Goal: Information Seeking & Learning: Learn about a topic

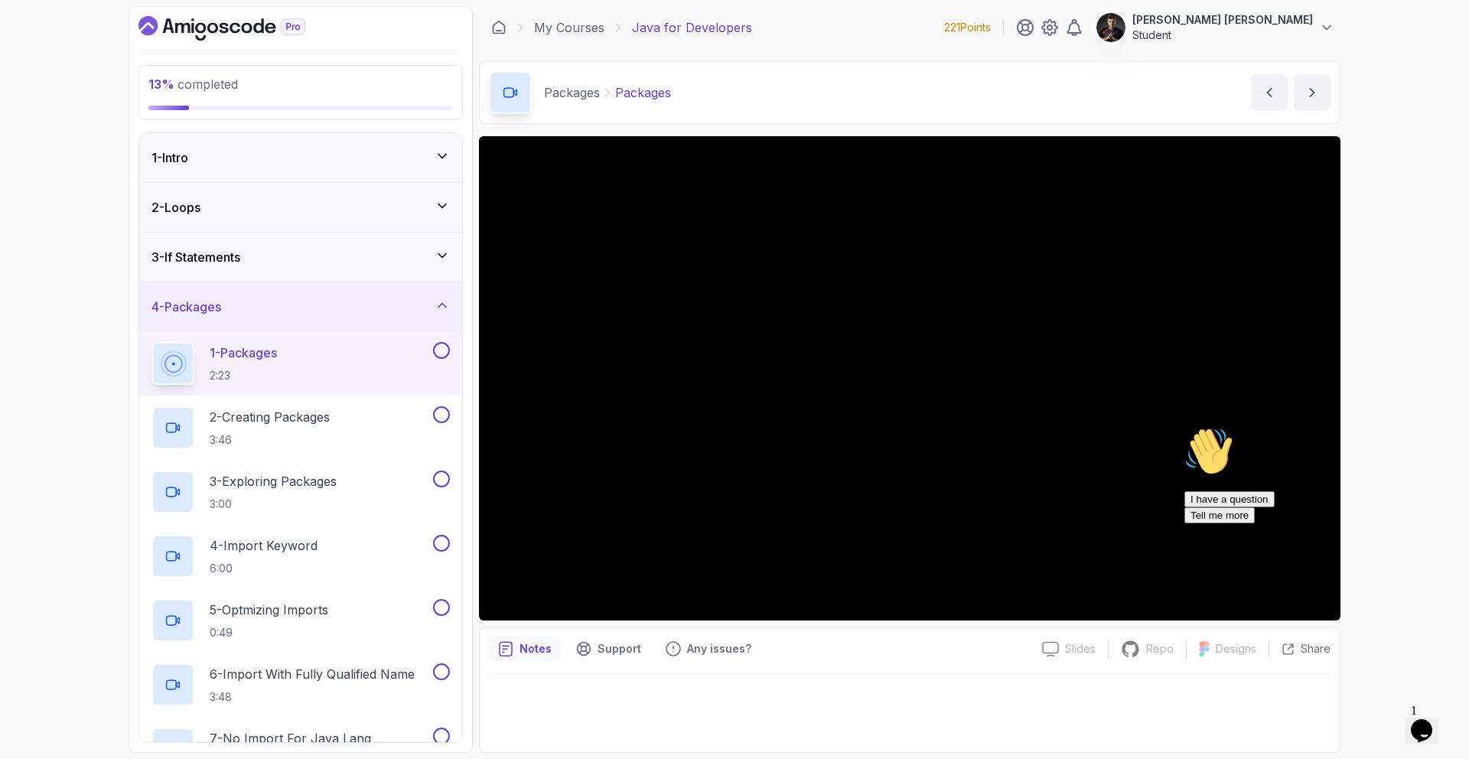
click at [445, 358] on div at bounding box center [440, 350] width 20 height 17
click at [443, 356] on button at bounding box center [441, 350] width 17 height 17
click at [1262, 31] on p "Student" at bounding box center [1223, 35] width 181 height 15
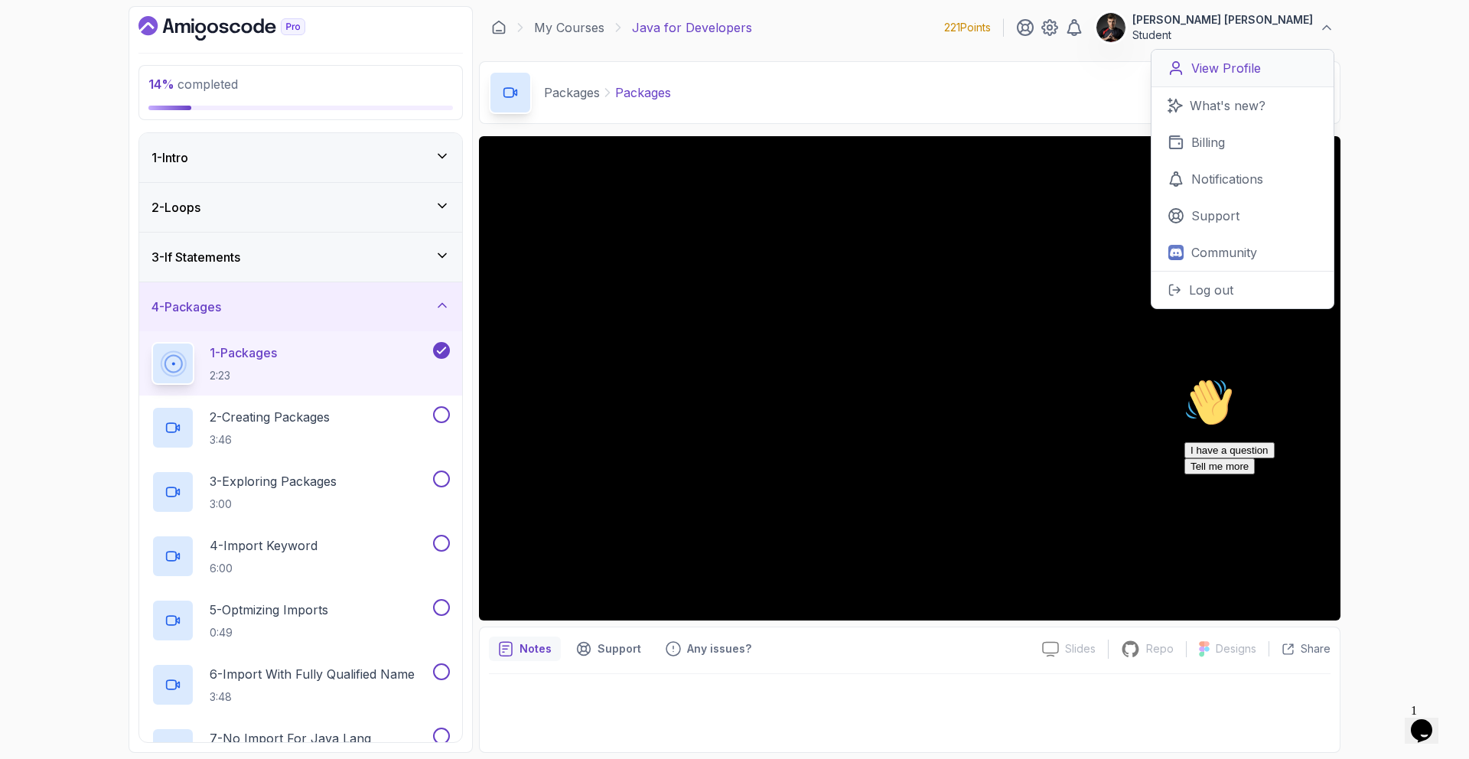
click at [1217, 72] on p "View Profile" at bounding box center [1226, 68] width 70 height 18
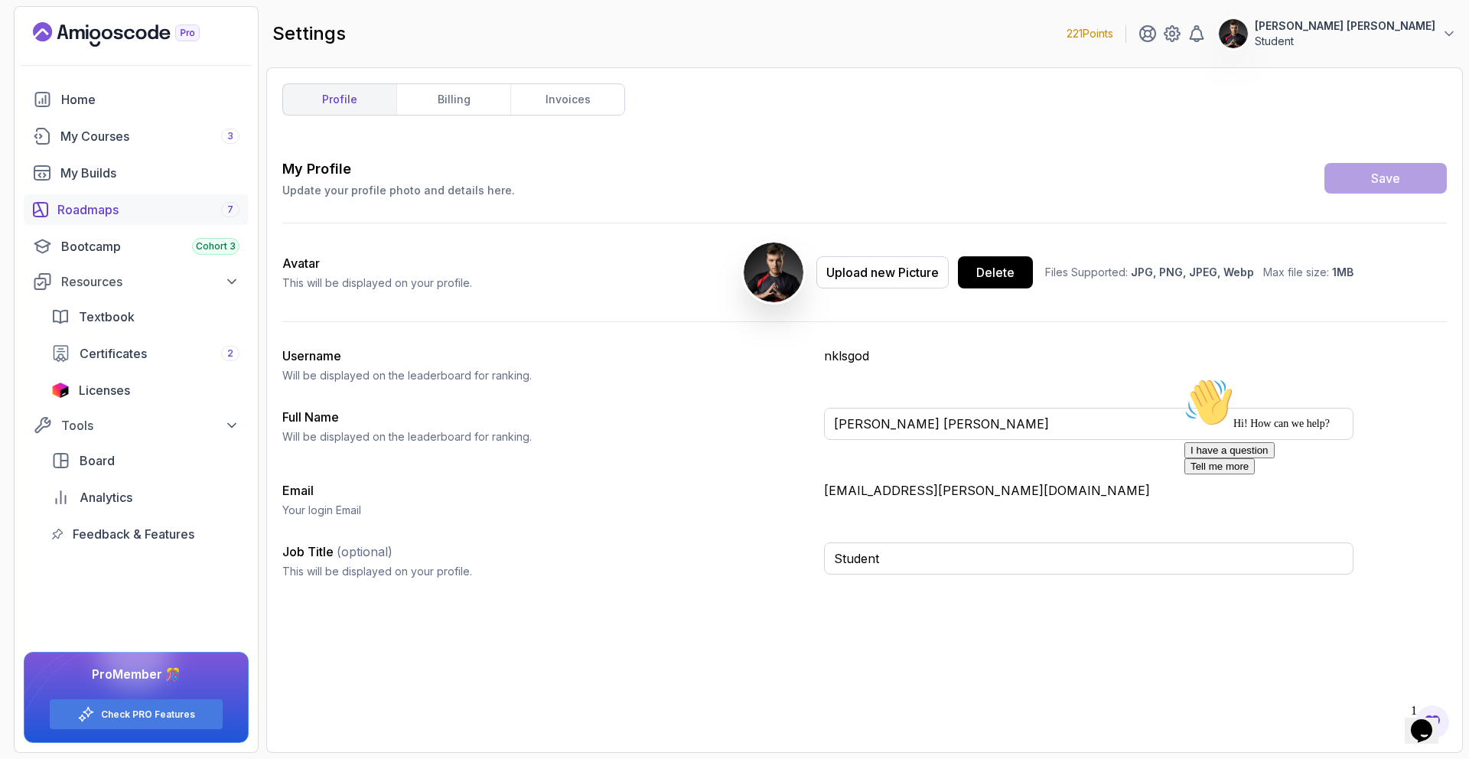
click at [109, 197] on link "Roadmaps 7" at bounding box center [136, 209] width 225 height 31
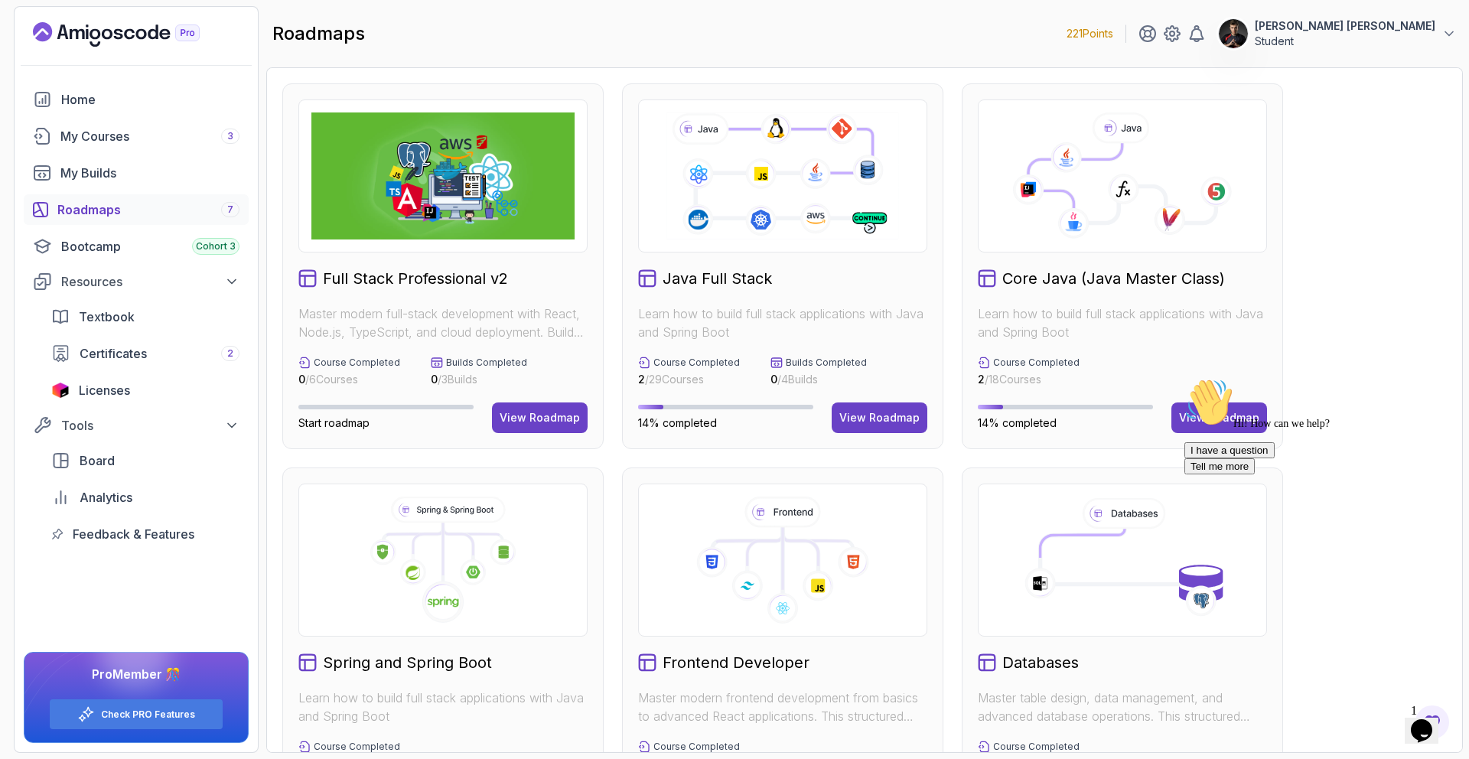
click at [1185, 418] on div "Hi! How can we help? I have a question Tell me more" at bounding box center [1322, 426] width 275 height 96
click at [1209, 417] on div "Hi! How can we help? I have a question Tell me more" at bounding box center [1322, 426] width 275 height 96
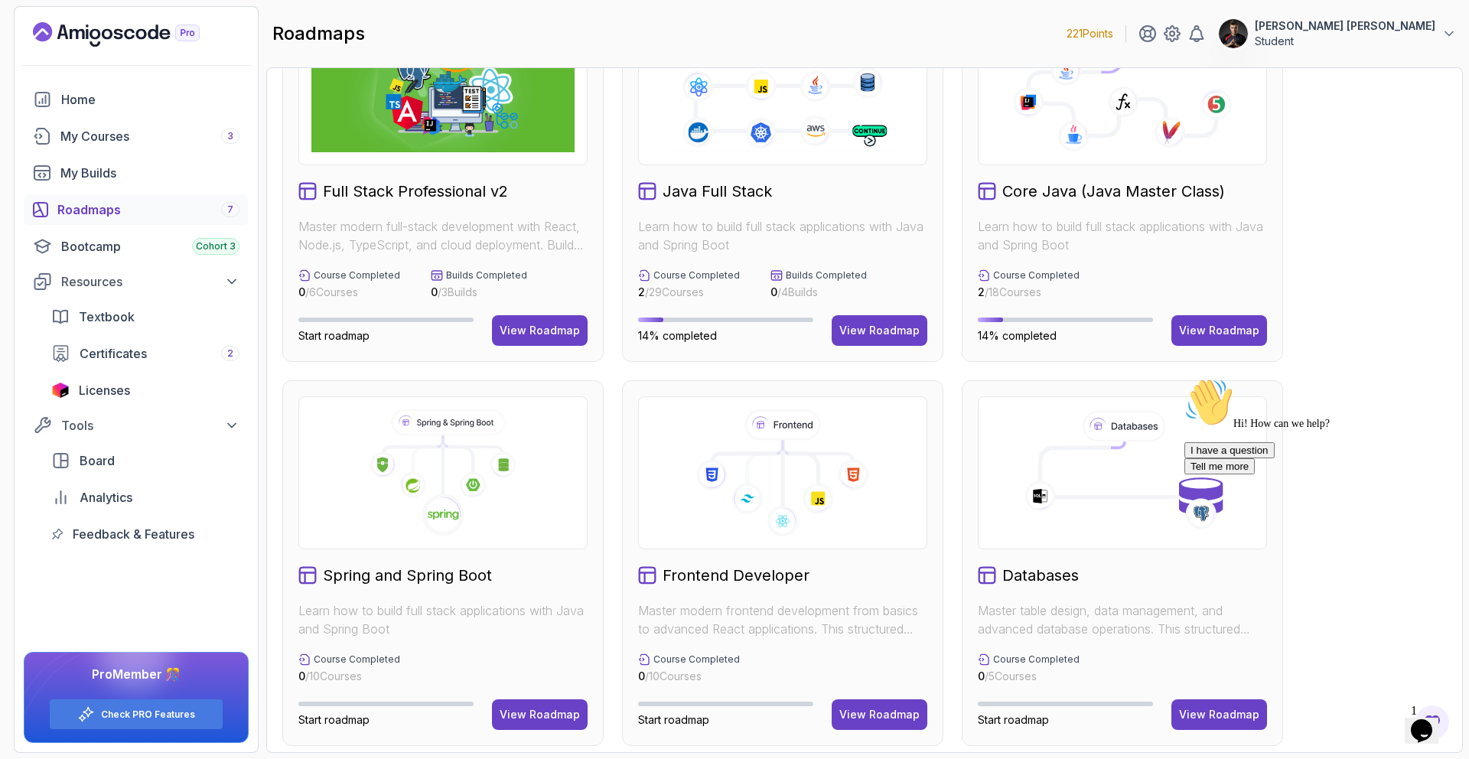
scroll to position [89, 0]
click at [1098, 197] on h2 "Core Java (Java Master Class)" at bounding box center [1113, 189] width 223 height 21
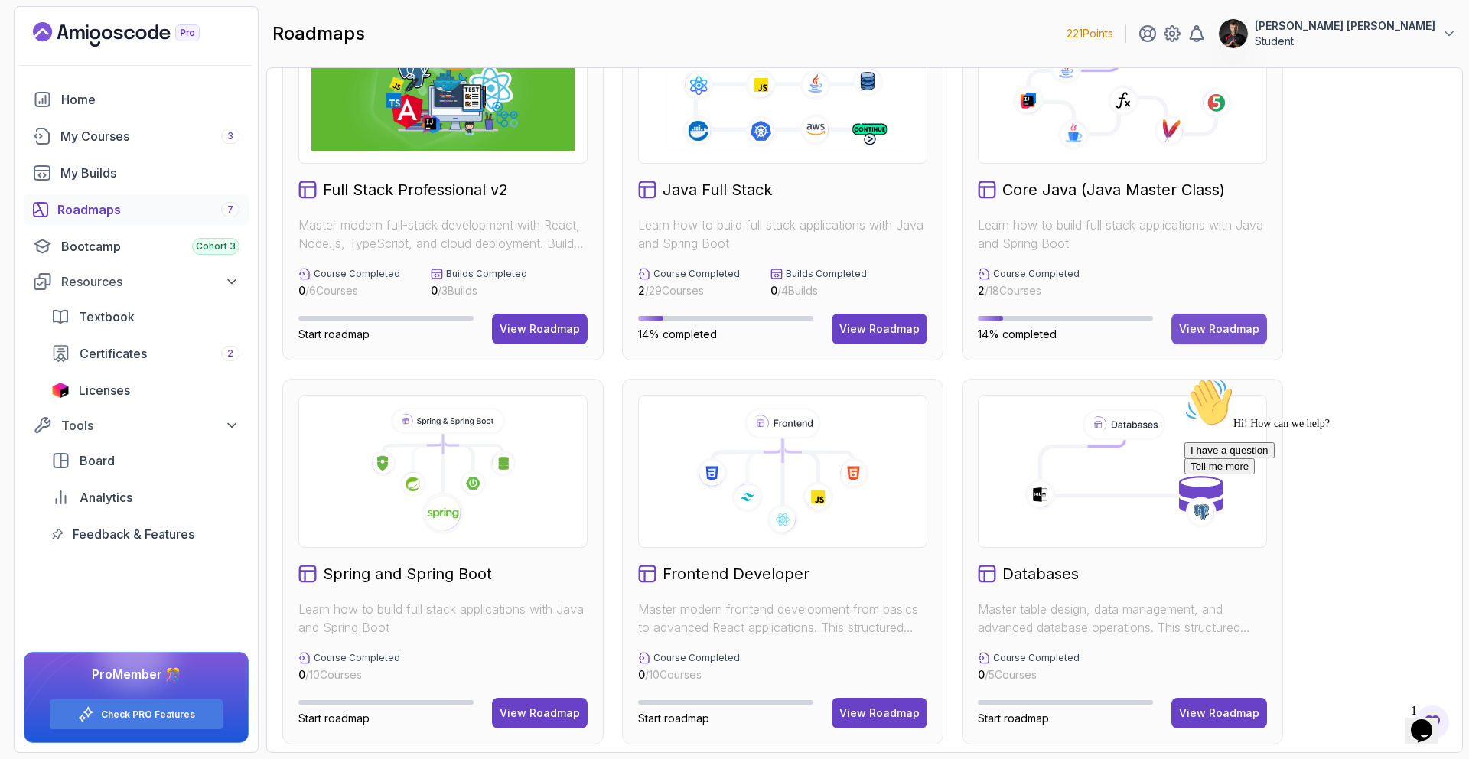
click at [1214, 330] on div "View Roadmap" at bounding box center [1219, 328] width 80 height 15
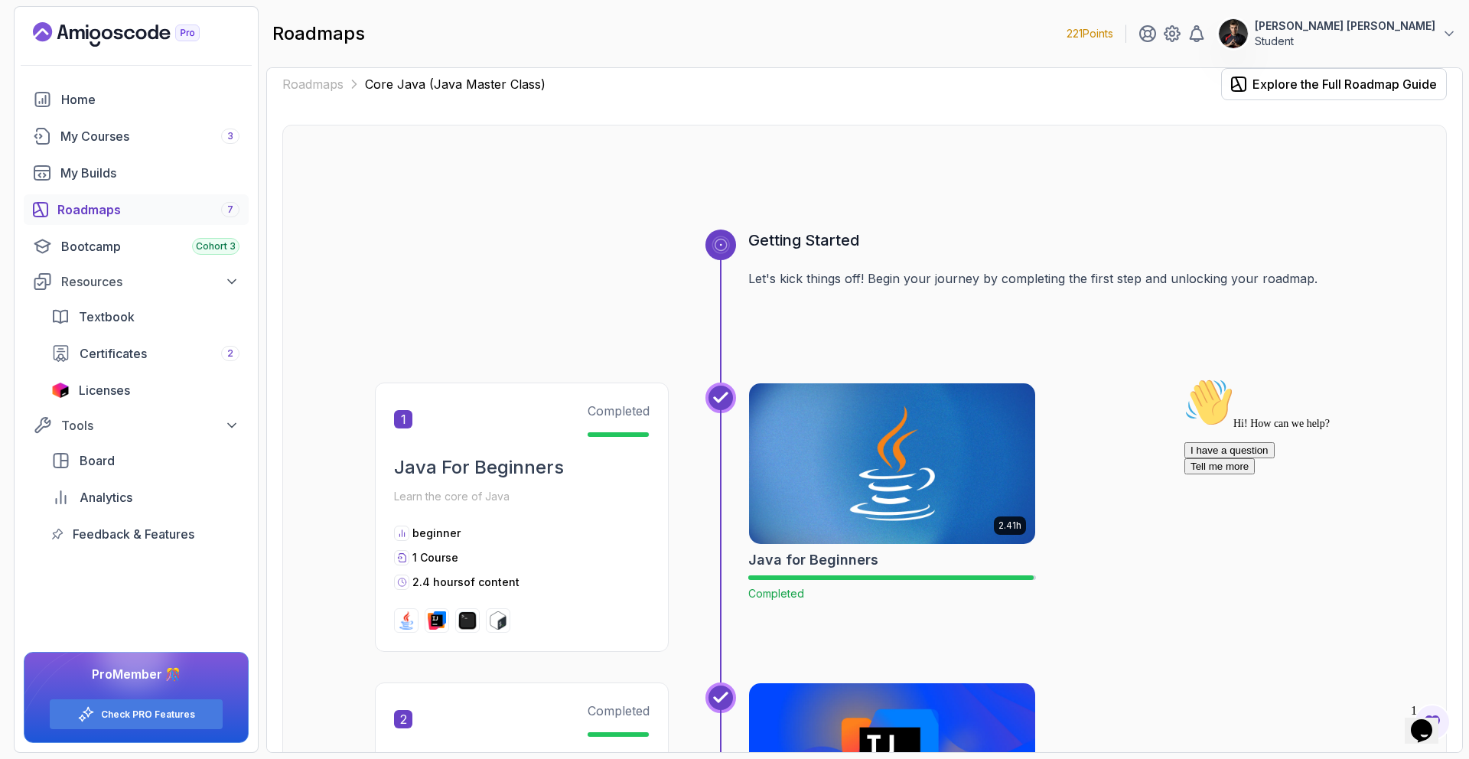
scroll to position [150, 0]
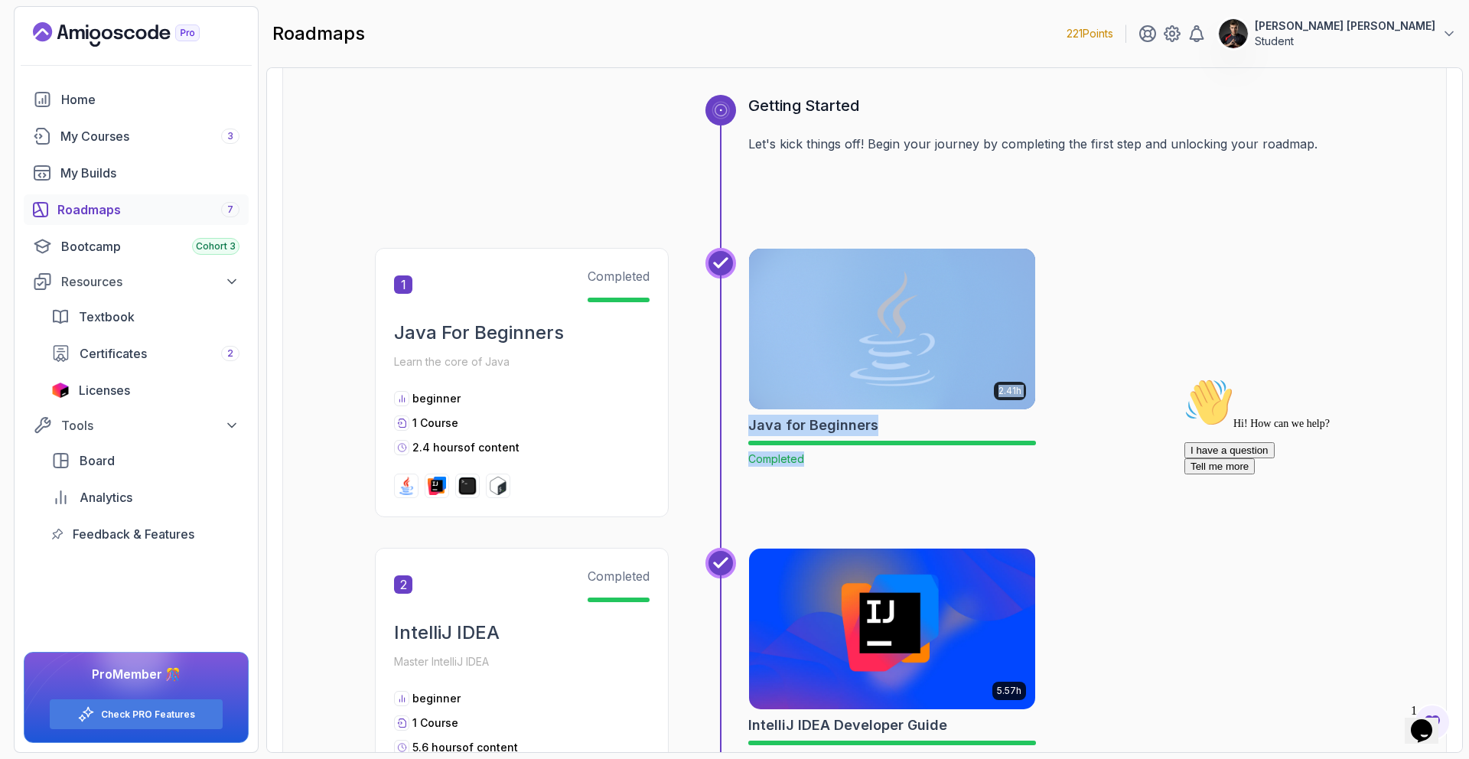
drag, startPoint x: 742, startPoint y: 420, endPoint x: 731, endPoint y: 293, distance: 127.5
click at [919, 506] on div "2.41h Java for Beginners Completed" at bounding box center [1030, 398] width 649 height 300
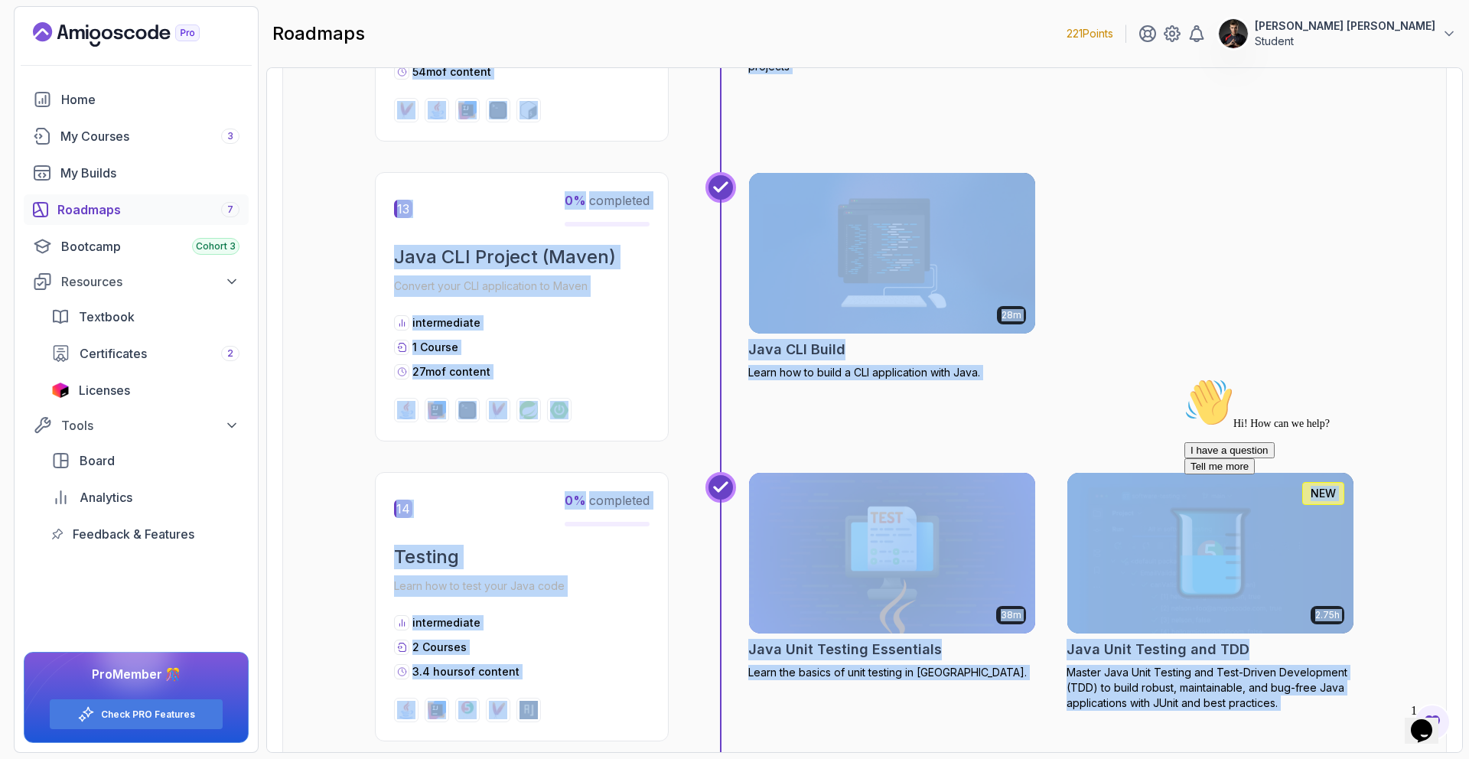
scroll to position [4802, 0]
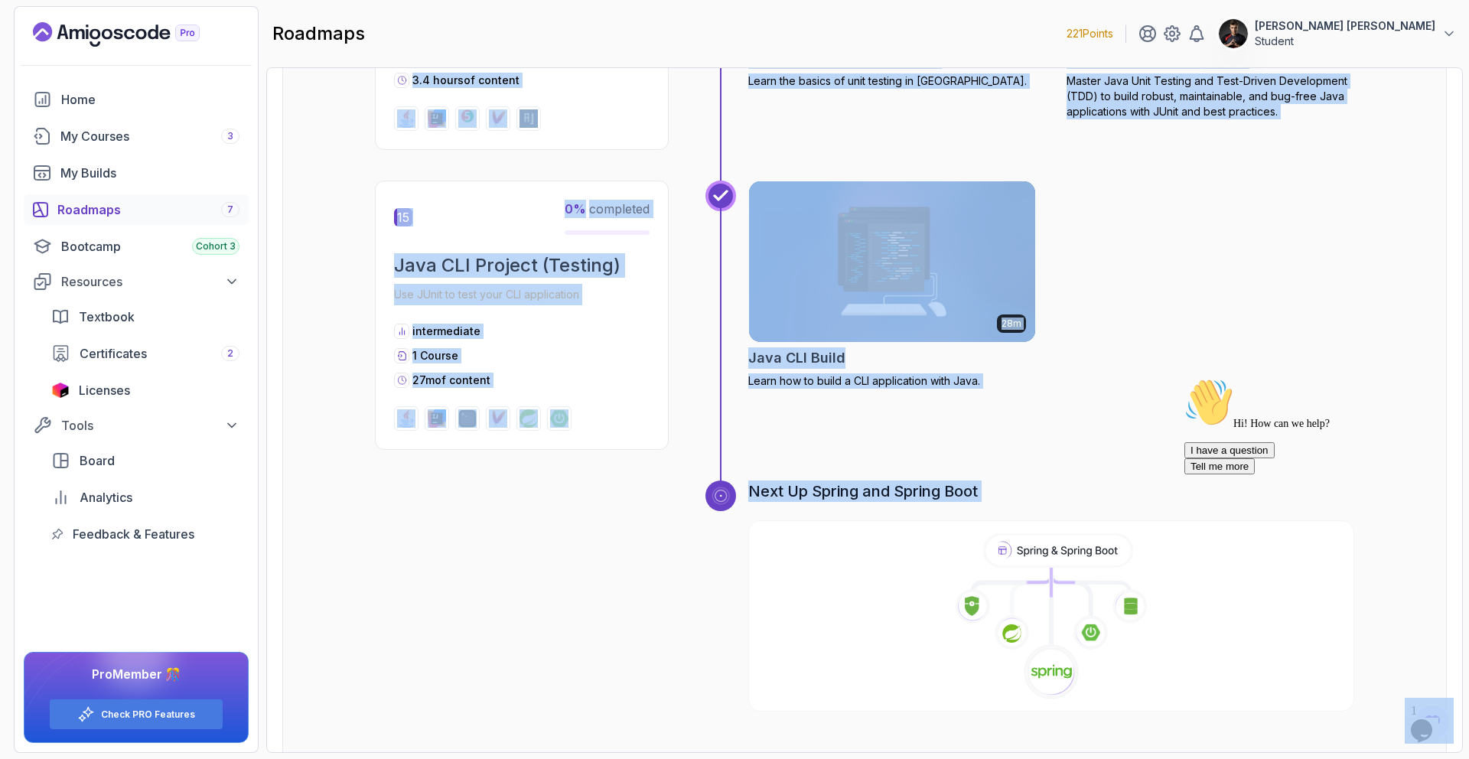
drag, startPoint x: 647, startPoint y: 111, endPoint x: 956, endPoint y: 733, distance: 694.4
click at [963, 751] on div "Roadmaps Core Java (Java Master Class) Explore the Full Roadmap Guide Getting S…" at bounding box center [864, 410] width 1197 height 686
copy div "Getting Started Let's kick things off! Begin your journey by completing the fir…"
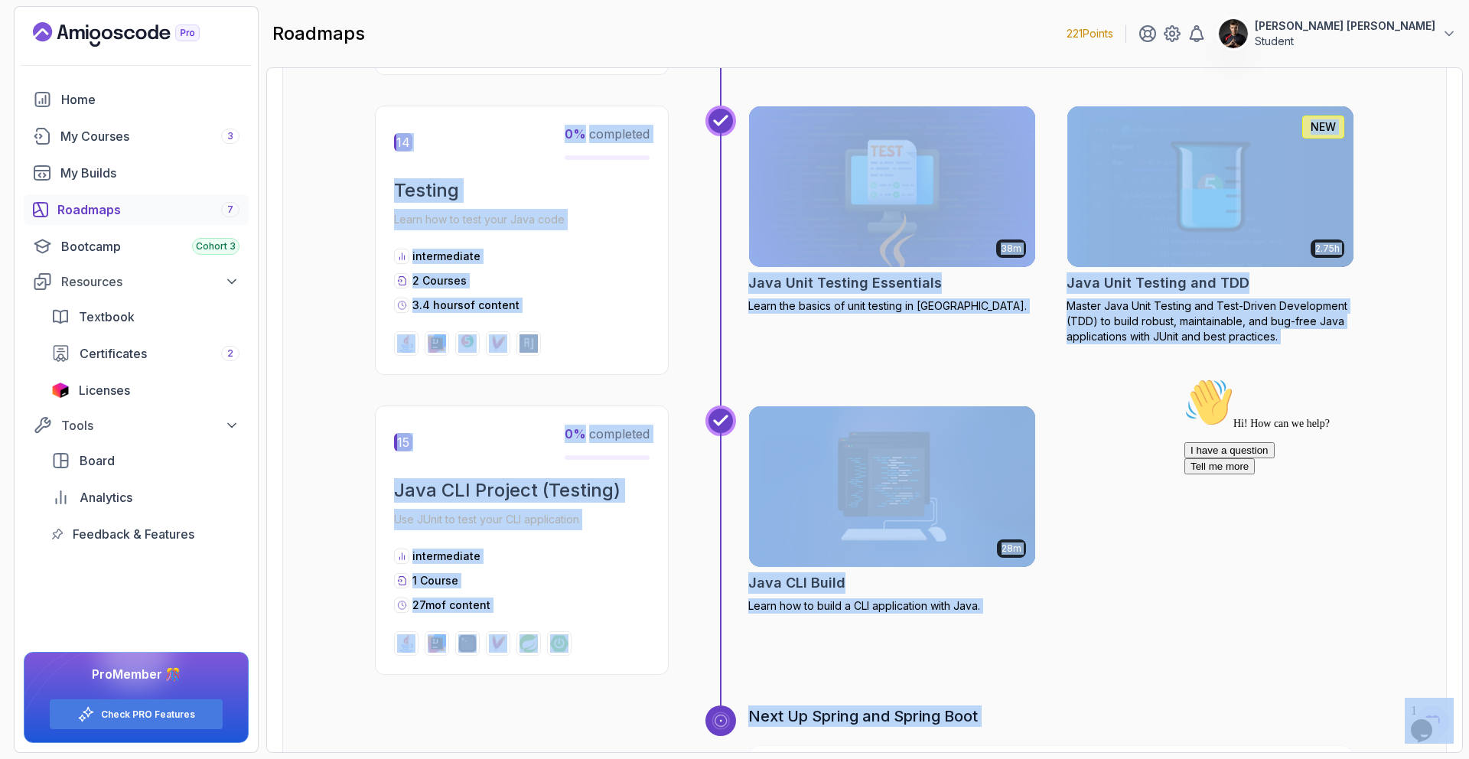
scroll to position [4161, 0]
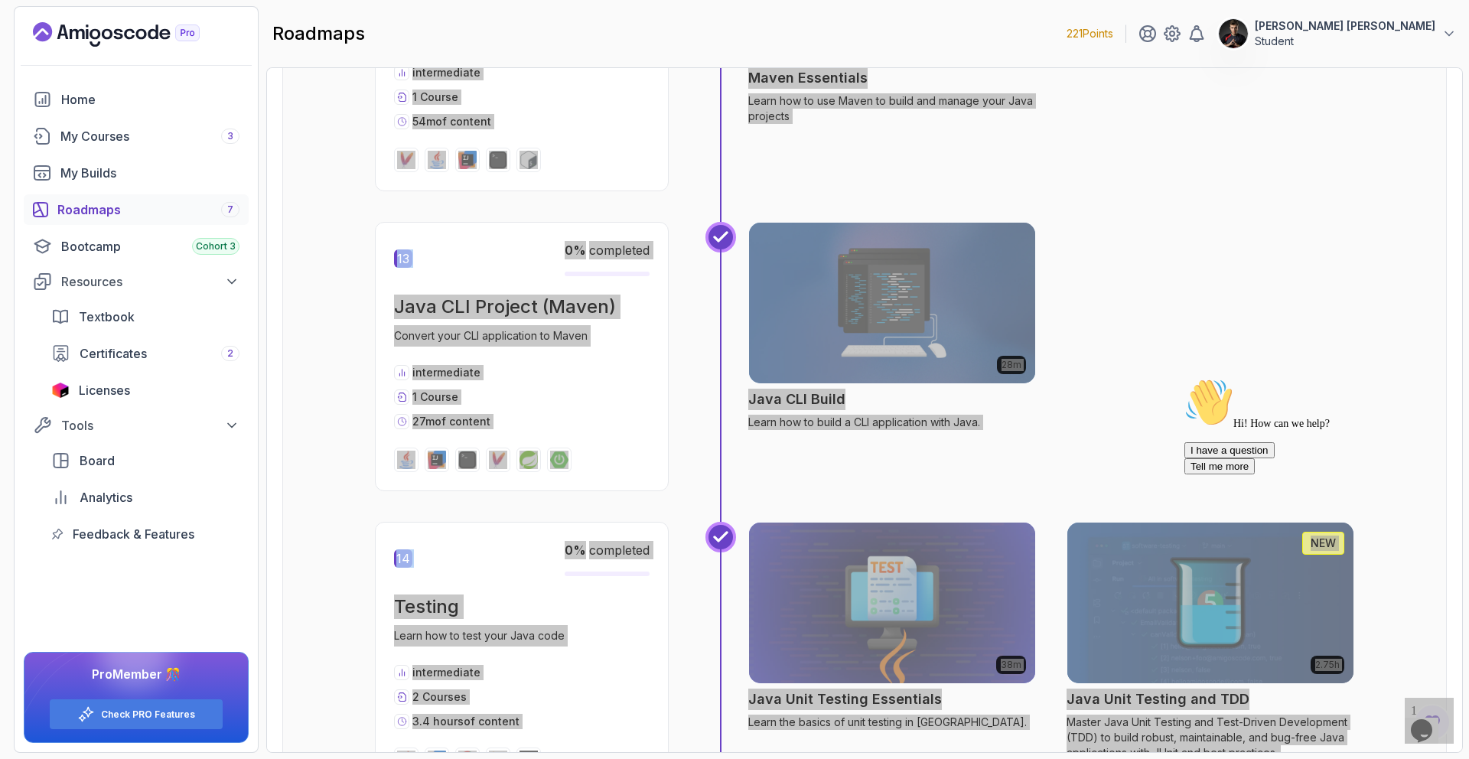
click at [1241, 378] on div "Hi! How can we help? I have a question Tell me more" at bounding box center [1322, 426] width 275 height 96
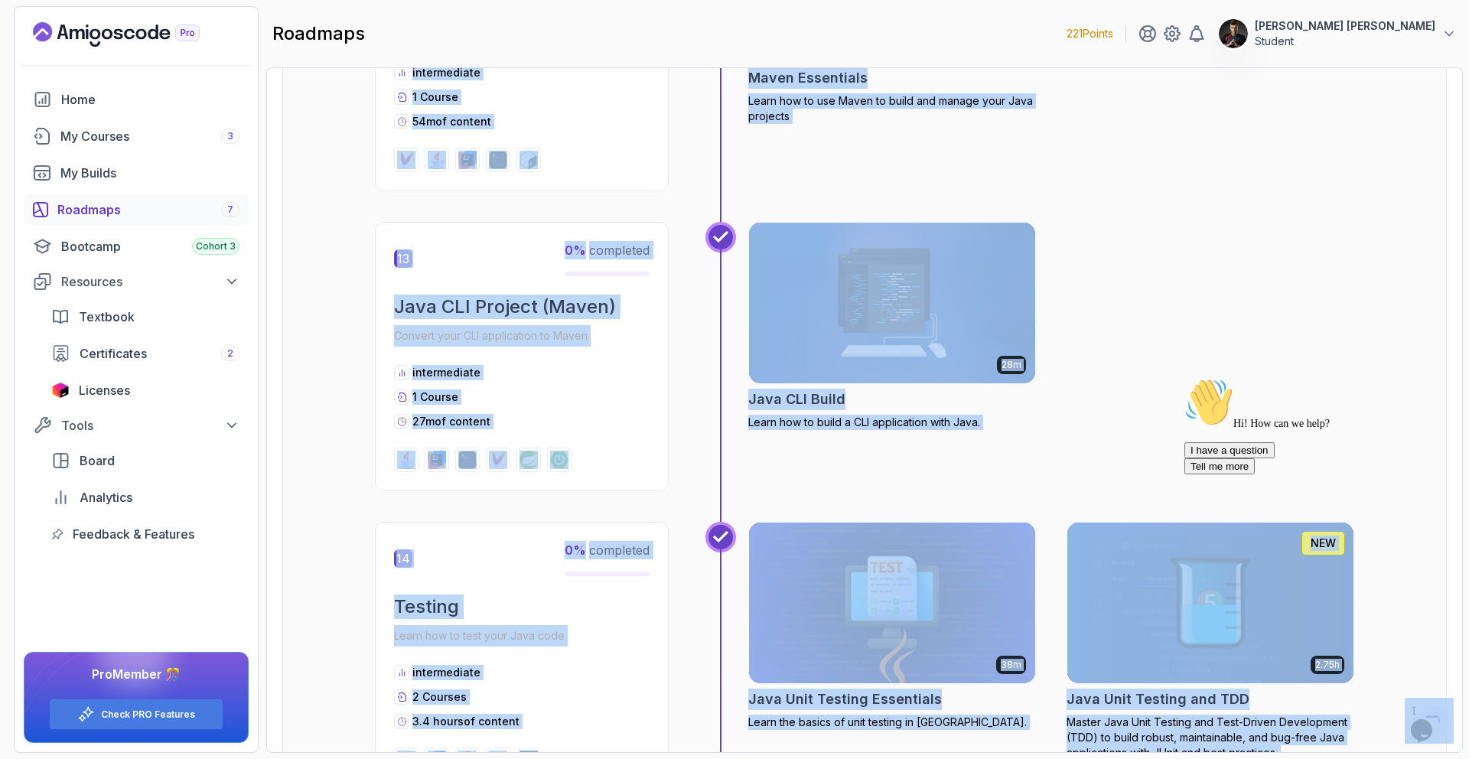
click at [1186, 307] on div "28m Java CLI Build Learn how to build a CLI application with Java." at bounding box center [1051, 356] width 606 height 269
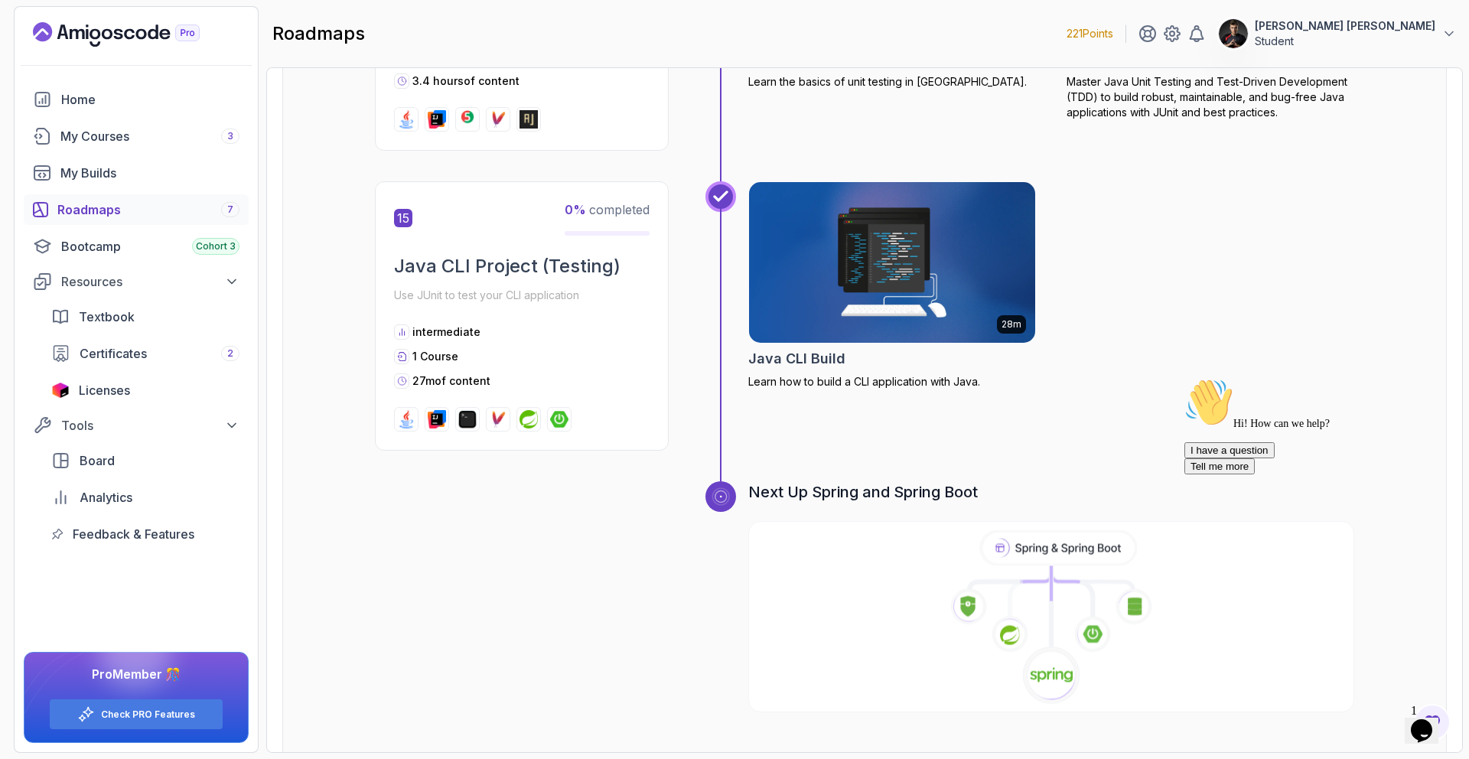
scroll to position [4802, 0]
click at [1007, 531] on icon at bounding box center [1059, 547] width 152 height 32
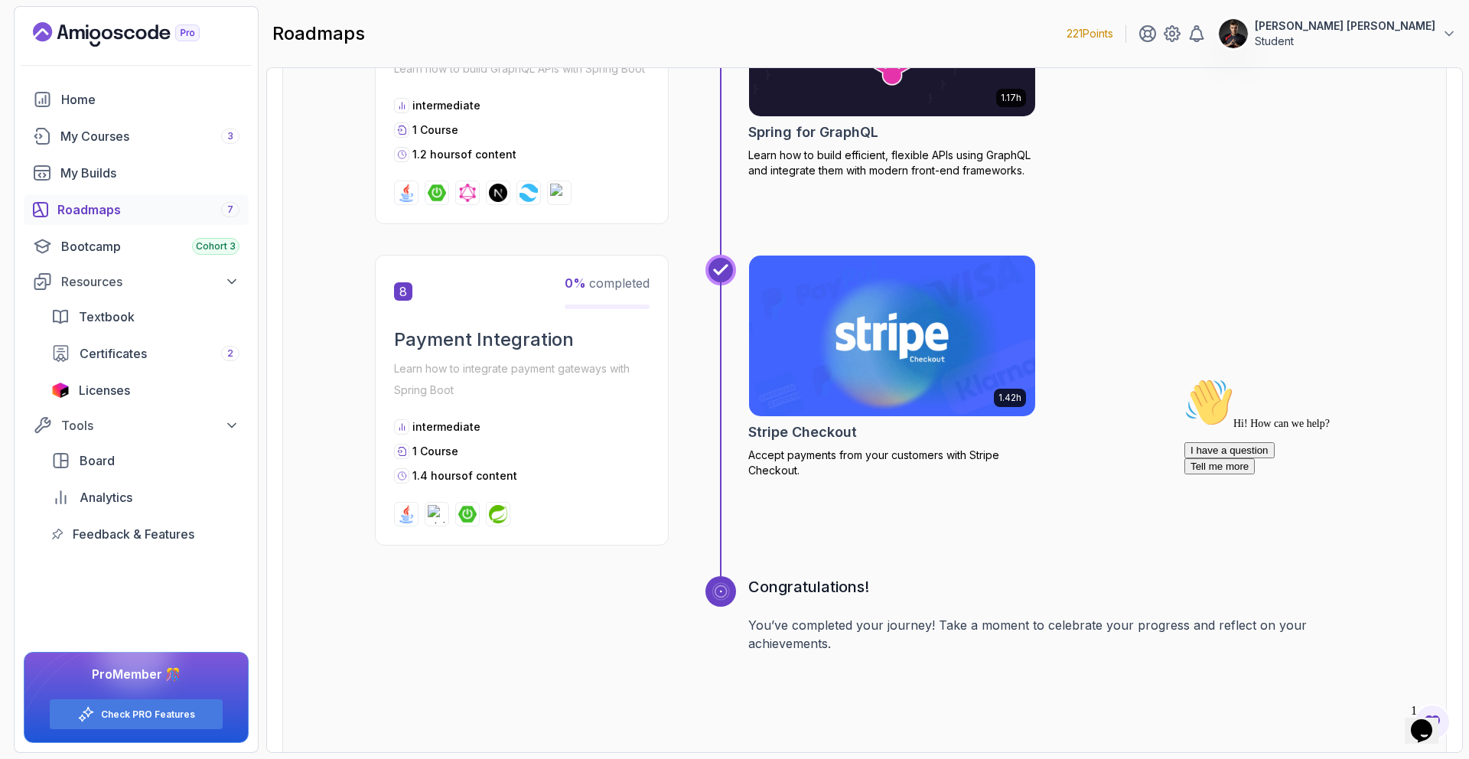
scroll to position [2547, 0]
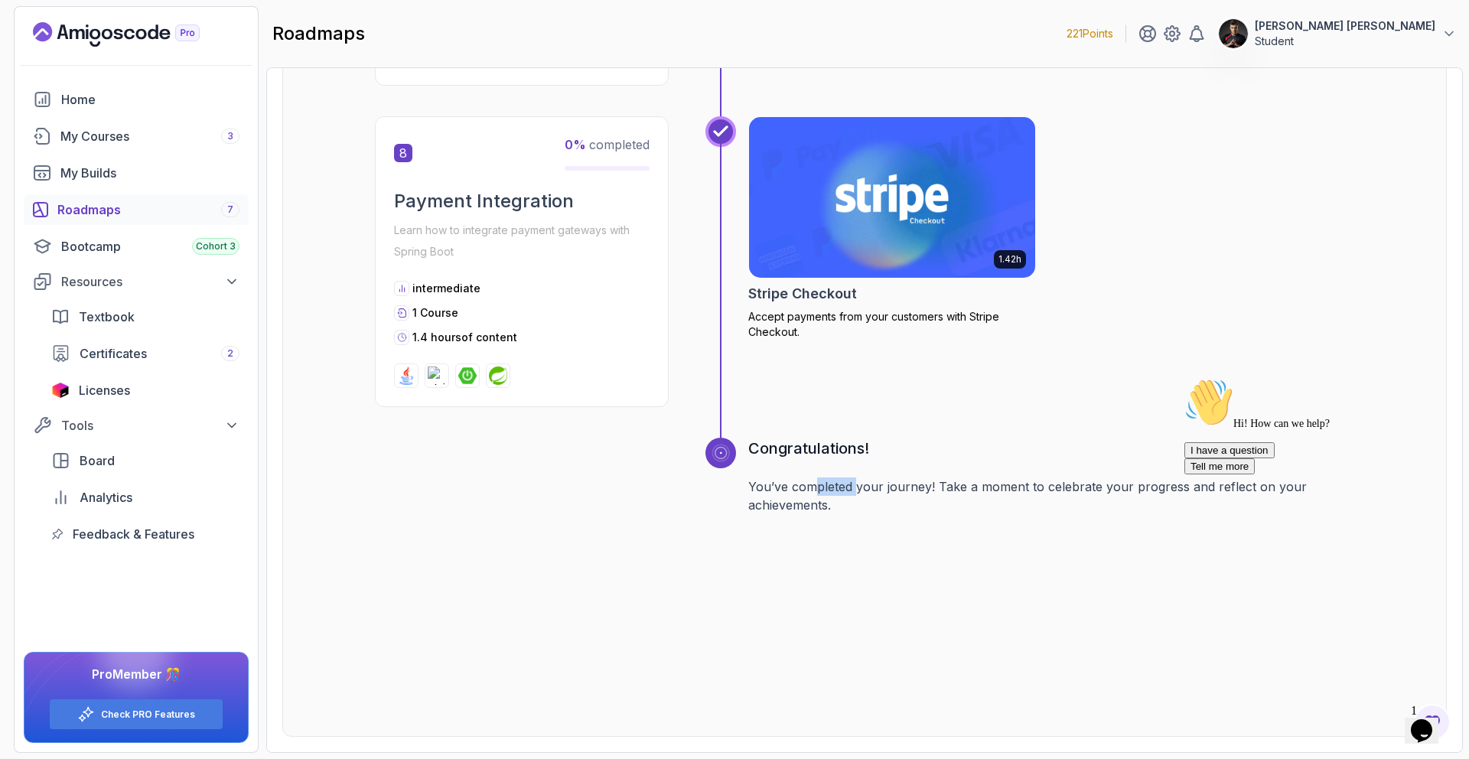
drag, startPoint x: 812, startPoint y: 487, endPoint x: 904, endPoint y: 498, distance: 92.5
click at [872, 496] on p "You’ve completed your journey! Take a moment to celebrate your progress and ref…" at bounding box center [1051, 496] width 606 height 37
click at [188, 214] on div "Roadmaps 7" at bounding box center [148, 209] width 182 height 18
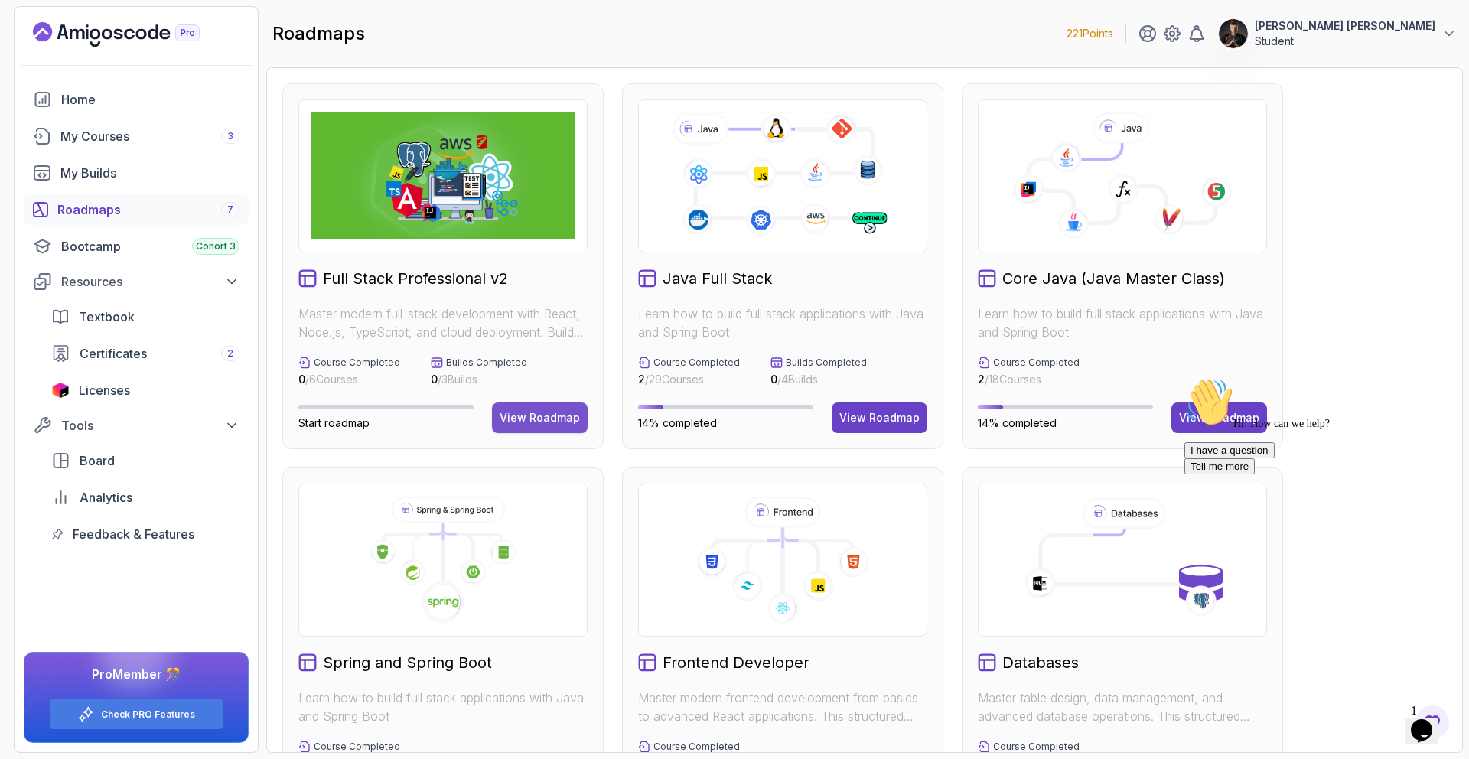
click at [520, 404] on button "View Roadmap" at bounding box center [540, 418] width 96 height 31
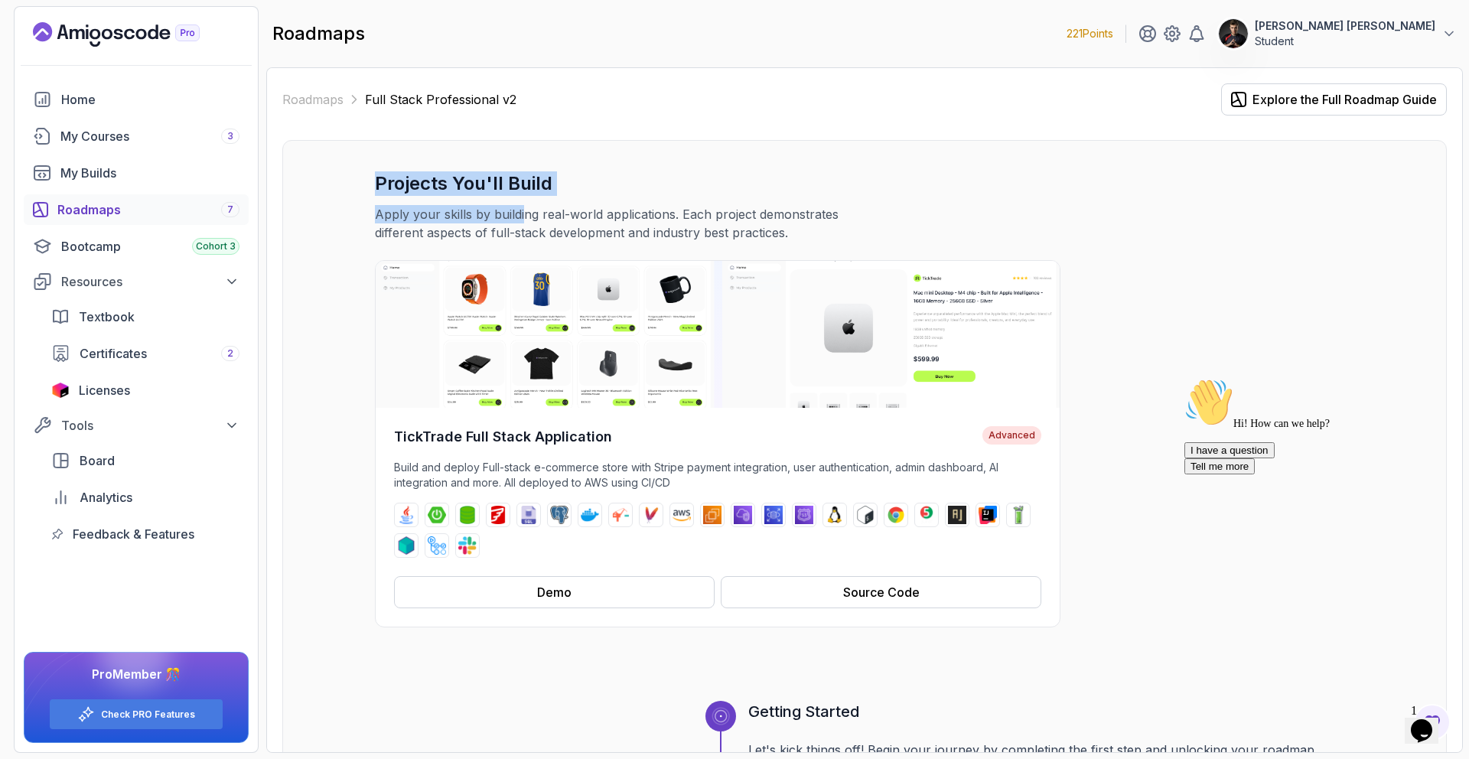
drag, startPoint x: 494, startPoint y: 207, endPoint x: 564, endPoint y: 212, distance: 69.8
click at [530, 208] on div "Projects You'll Build Apply your skills by building real-world applications. Ea…" at bounding box center [865, 206] width 980 height 70
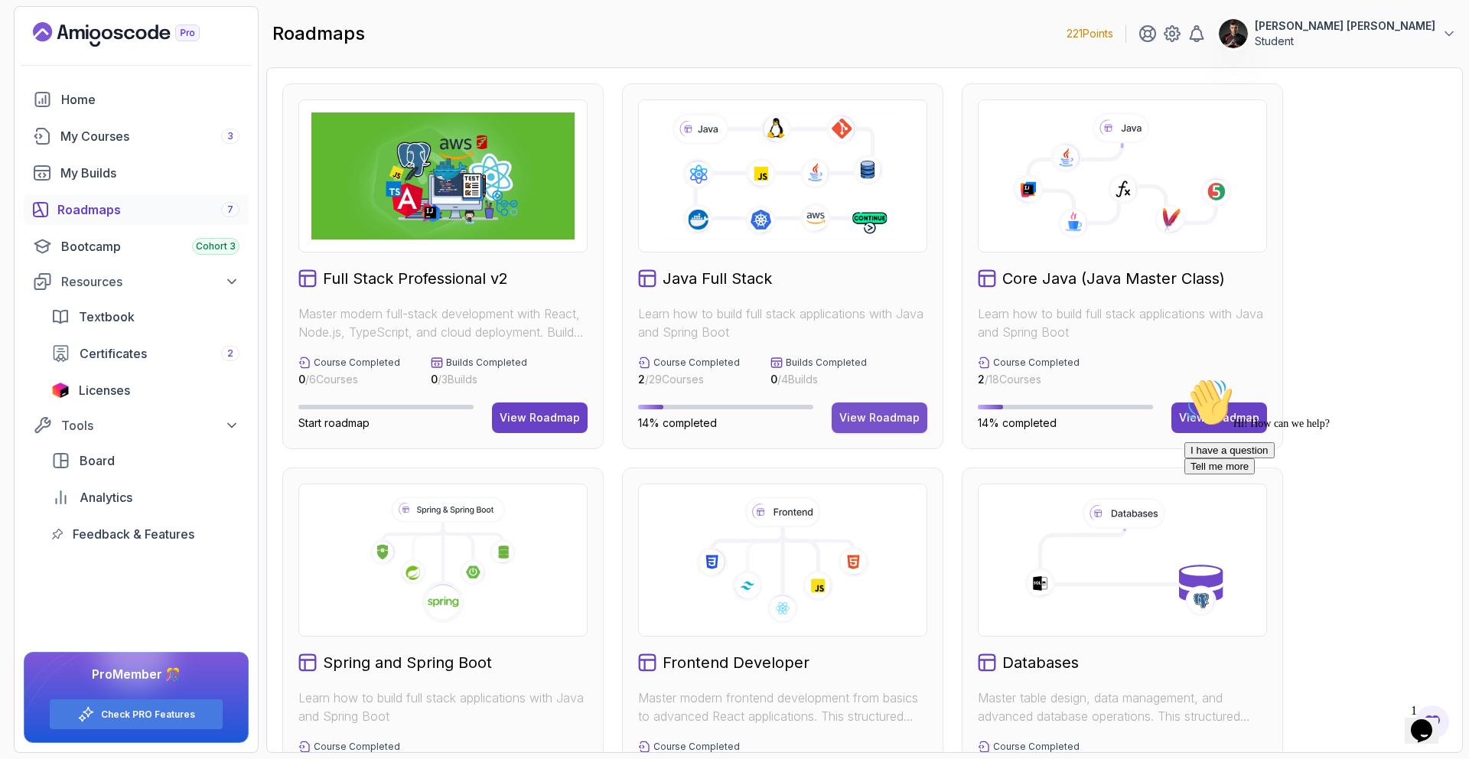
drag, startPoint x: 873, startPoint y: 438, endPoint x: 868, endPoint y: 420, distance: 18.4
click at [873, 436] on div "Java Full Stack Learn how to build full stack applications with Java and Spring…" at bounding box center [782, 266] width 321 height 366
click at [869, 418] on div "View Roadmap" at bounding box center [879, 417] width 80 height 15
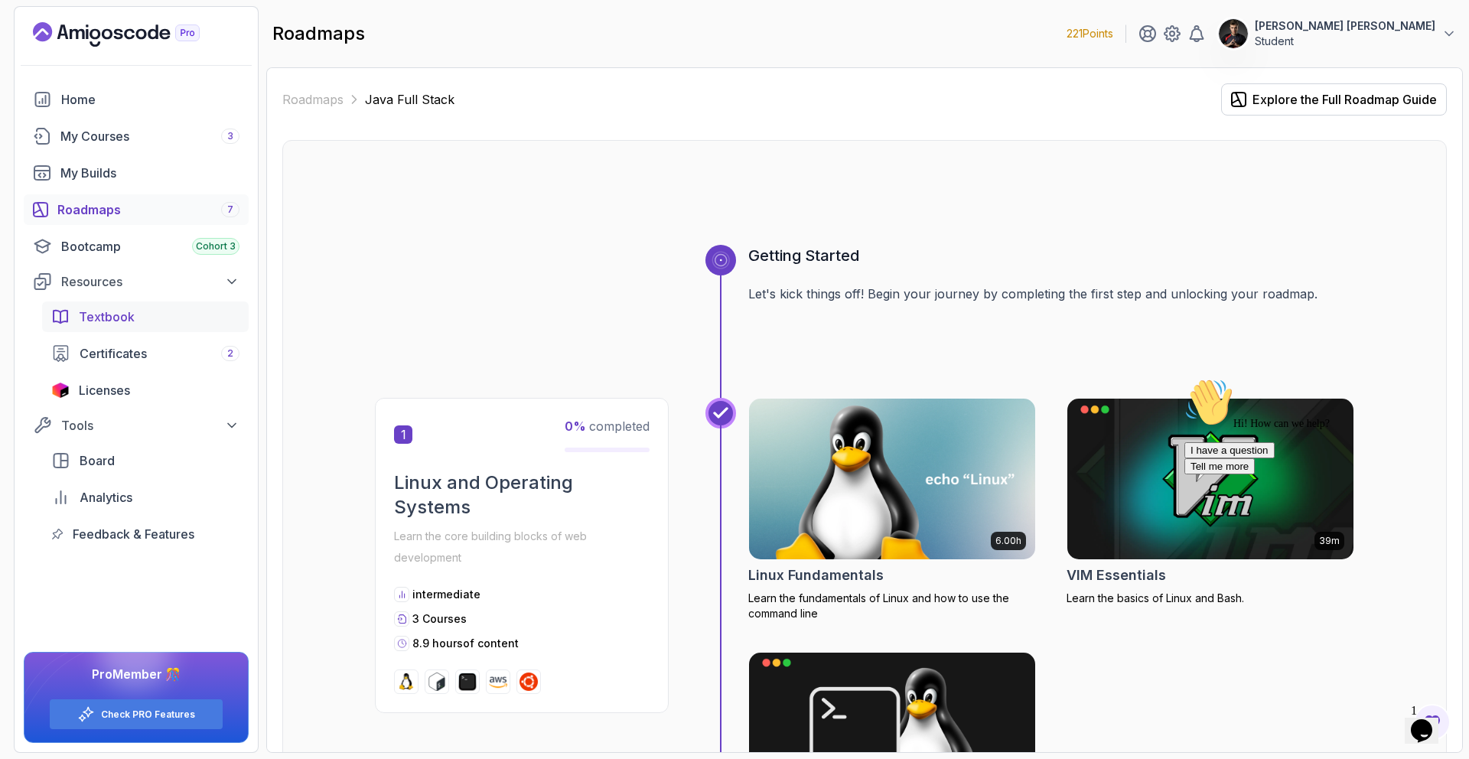
click at [149, 323] on div "Textbook" at bounding box center [159, 317] width 161 height 18
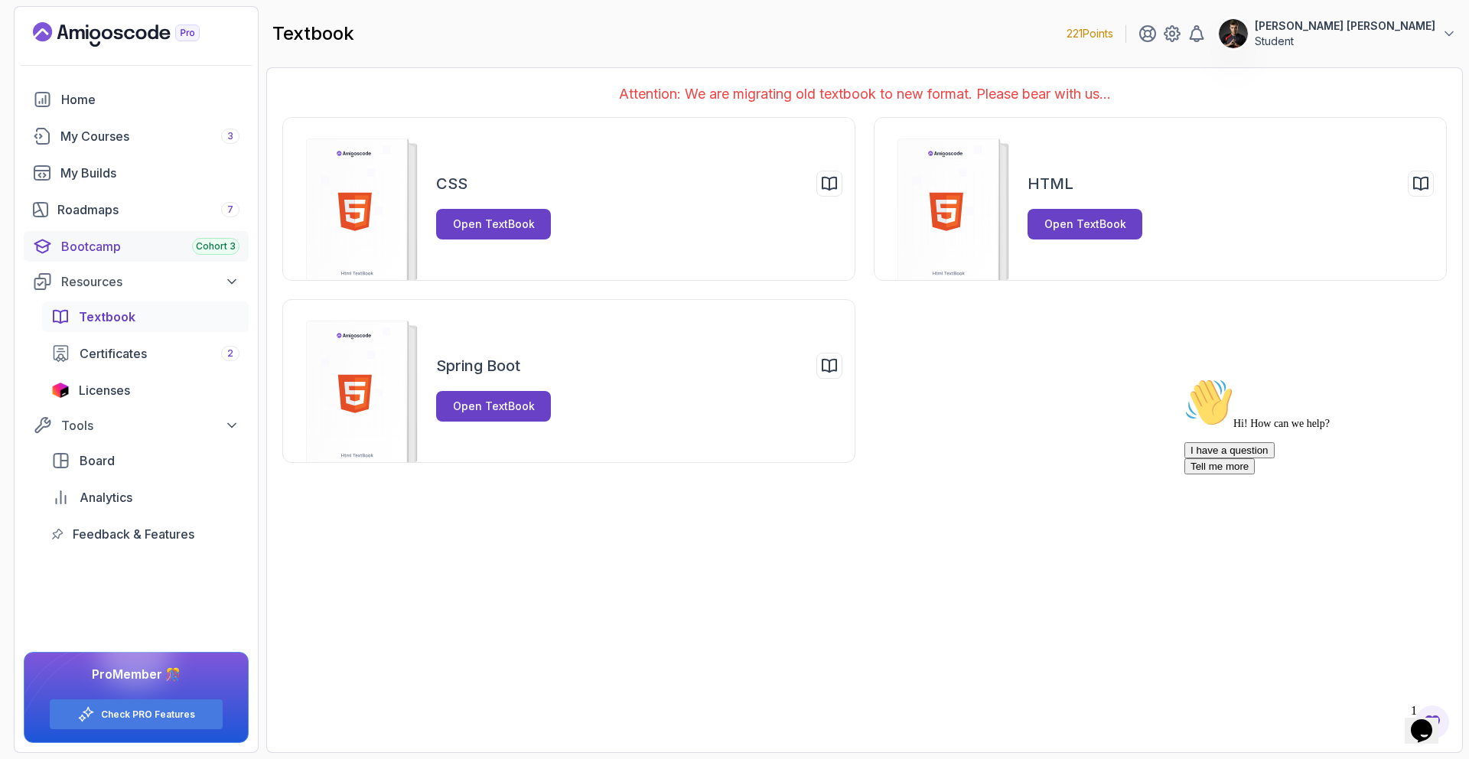
click at [122, 252] on div "Bootcamp Cohort 3" at bounding box center [150, 246] width 178 height 18
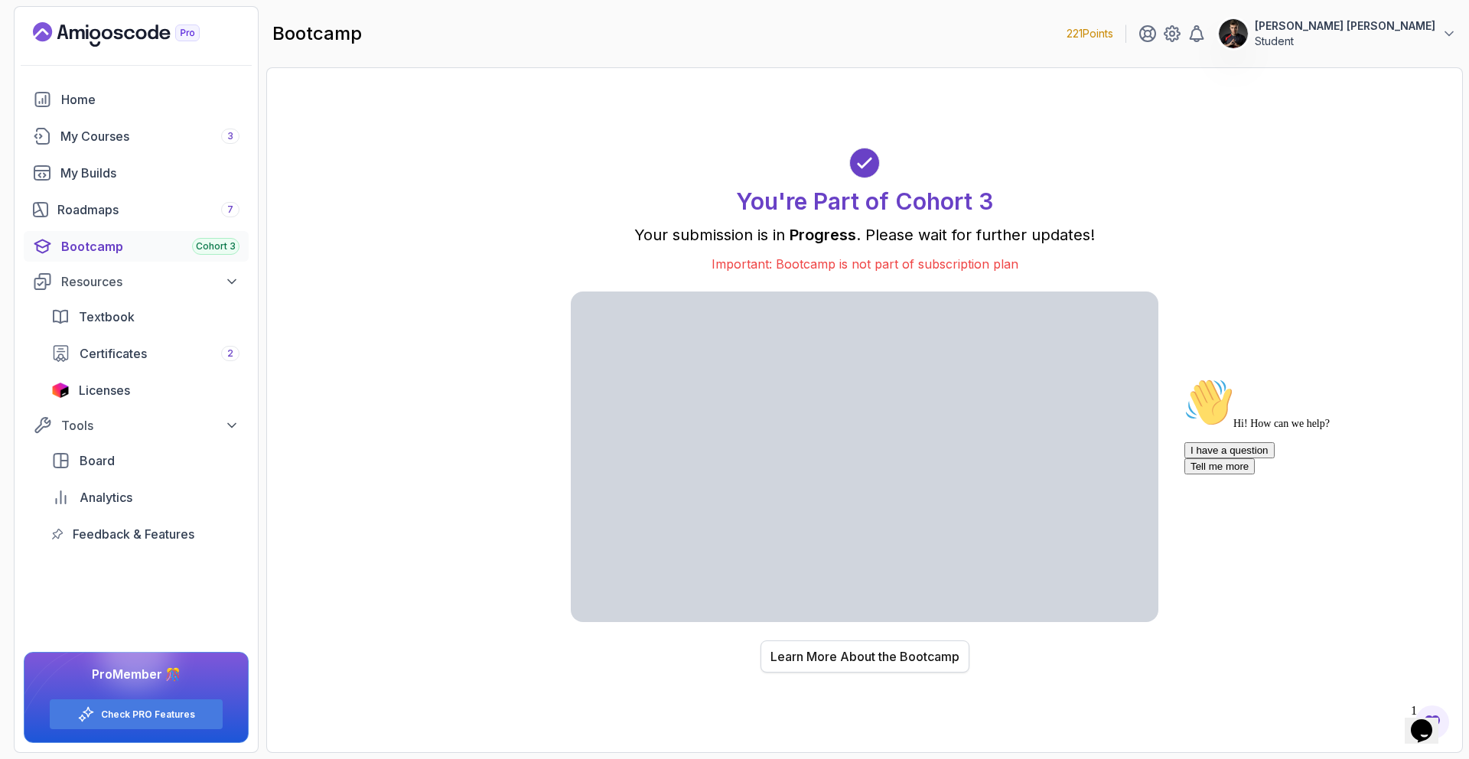
click at [833, 641] on button "Learn More About the Bootcamp" at bounding box center [865, 657] width 209 height 32
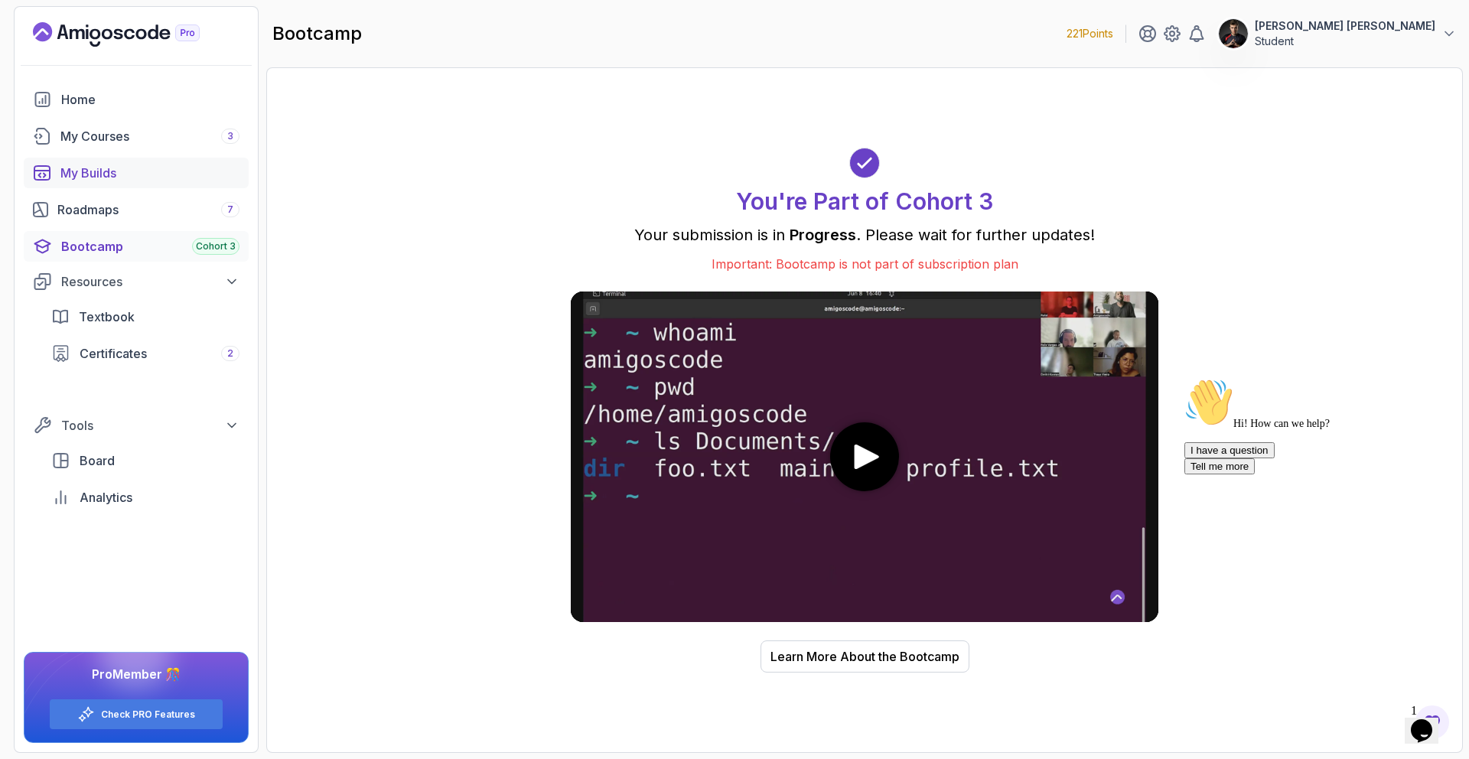
click at [160, 184] on link "My Builds" at bounding box center [136, 173] width 225 height 31
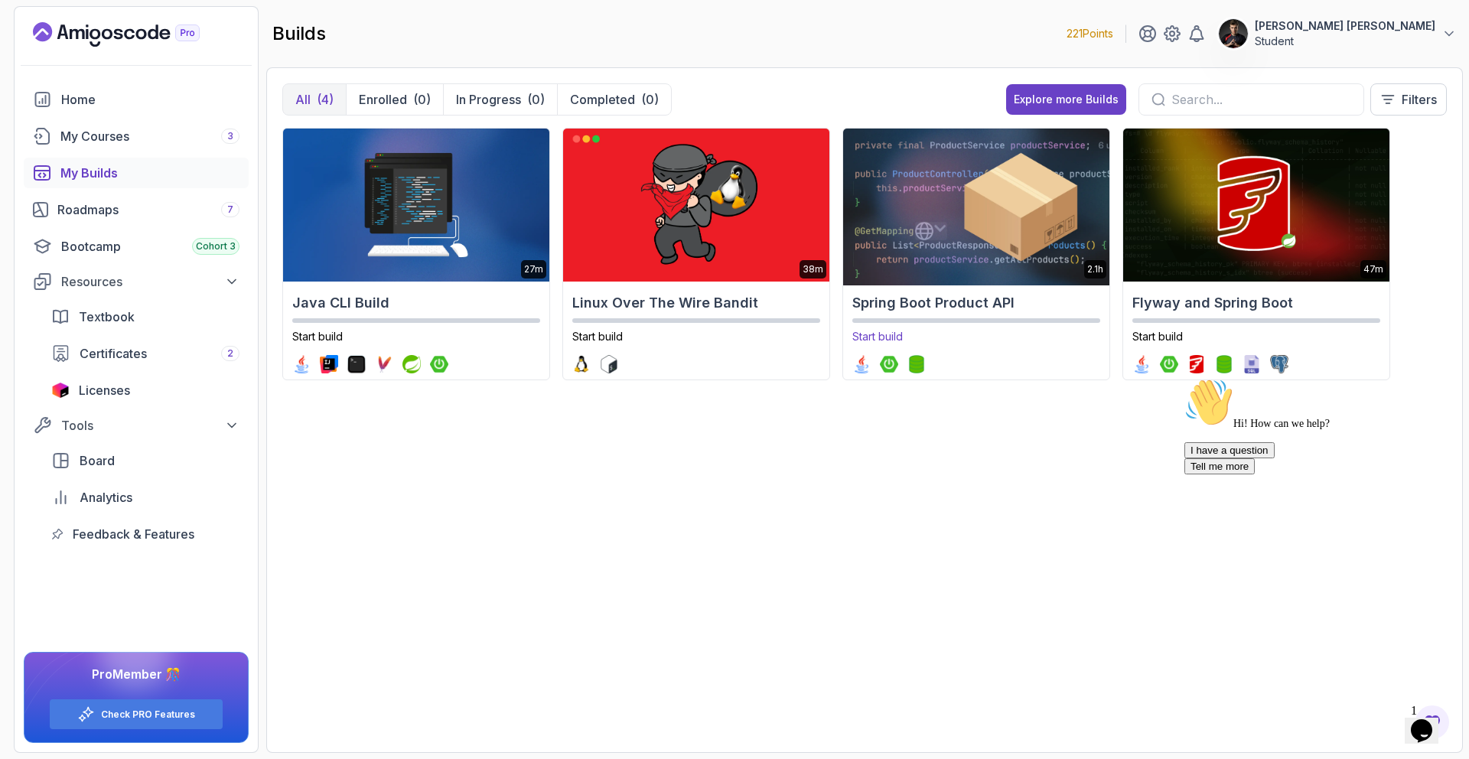
click at [970, 209] on img at bounding box center [975, 205] width 279 height 161
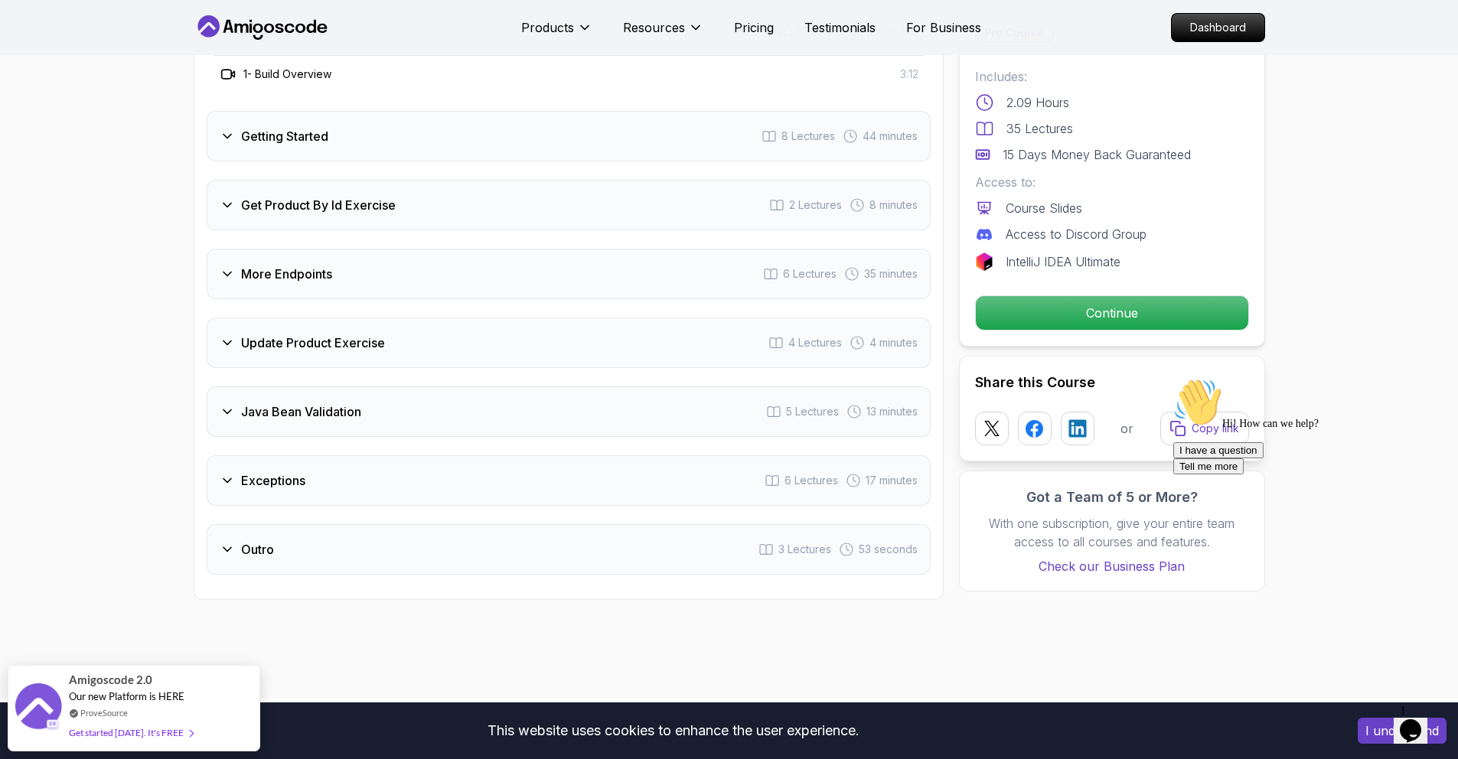
scroll to position [2026, 0]
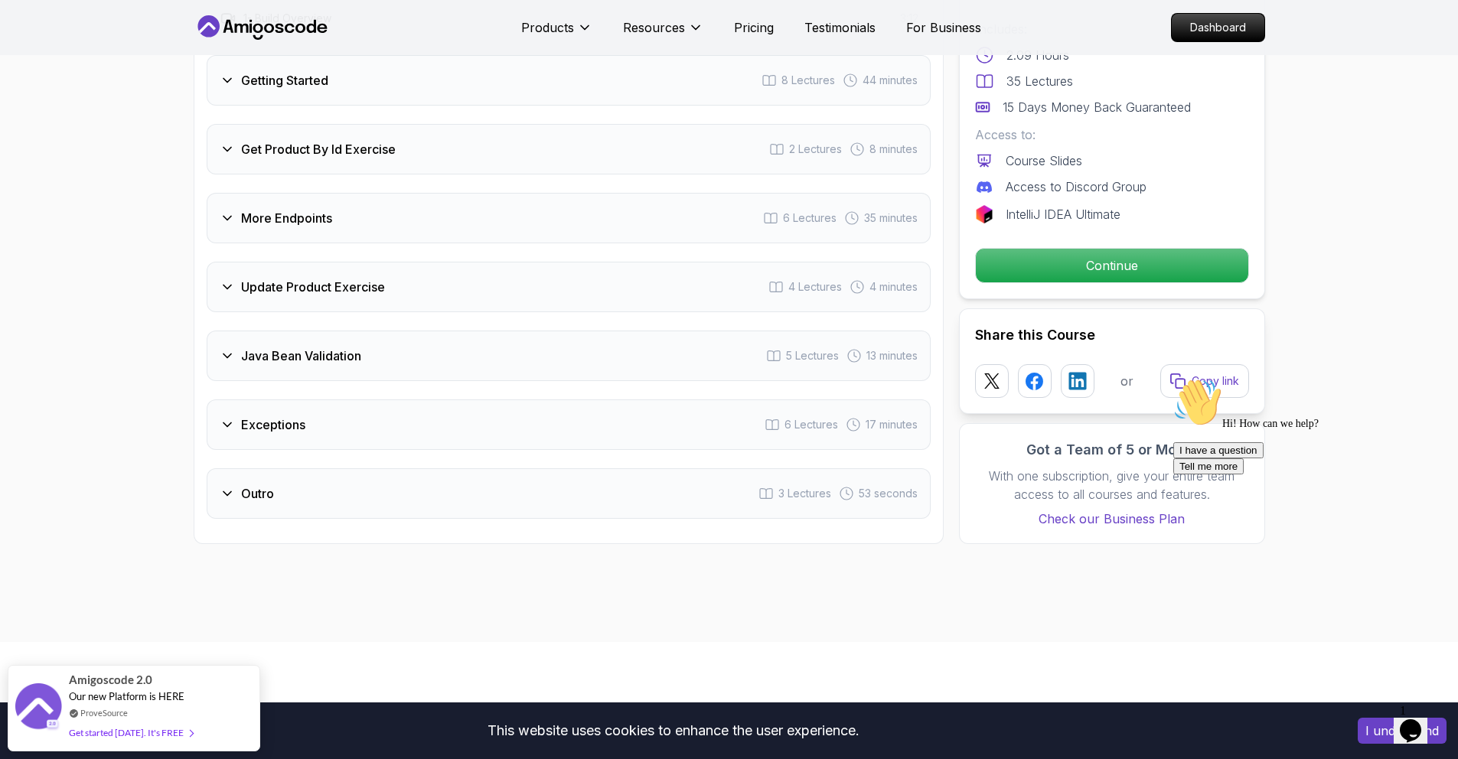
click at [670, 269] on div "Update Product Exercise 4 Lectures 4 minutes" at bounding box center [569, 287] width 724 height 51
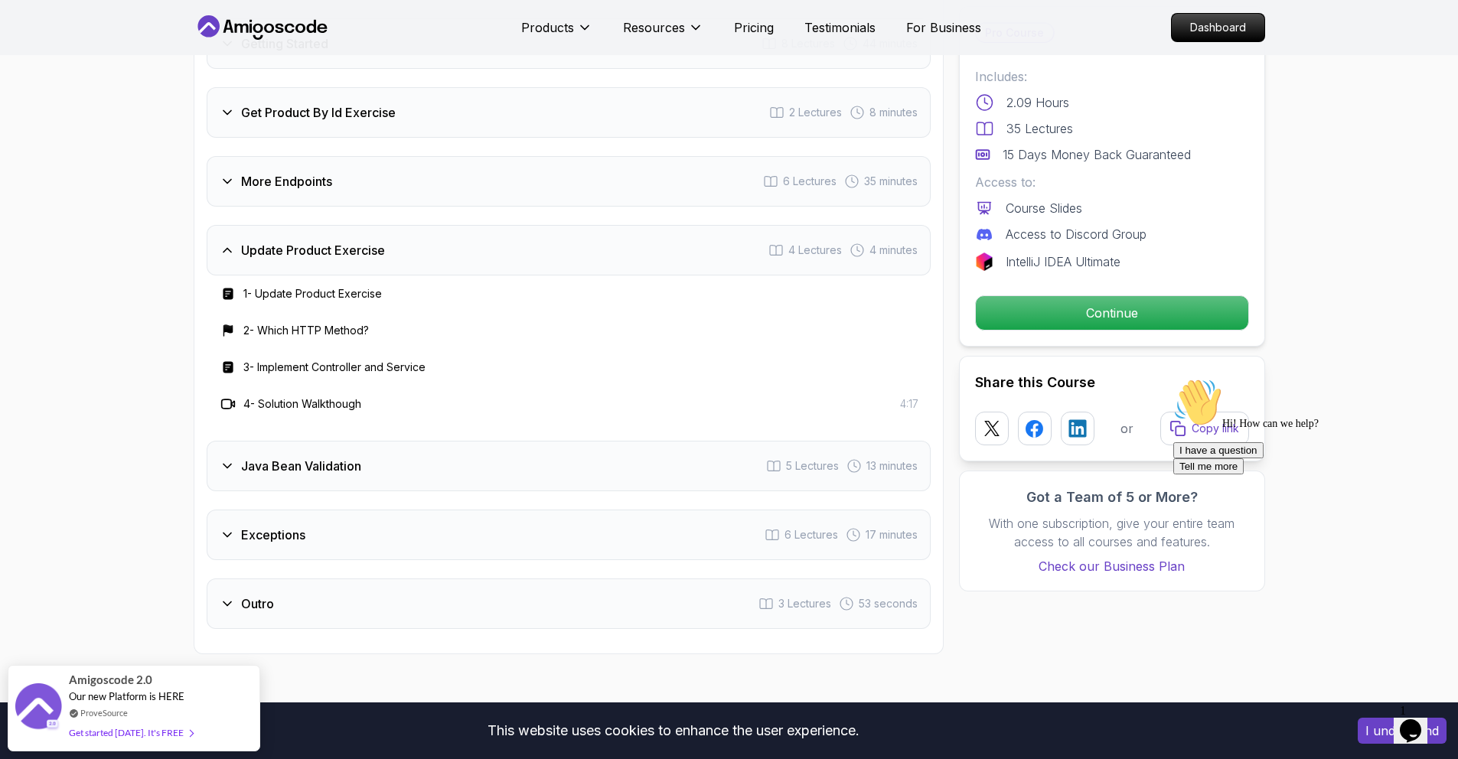
click at [679, 441] on div "Java Bean Validation 5 Lectures 13 minutes" at bounding box center [569, 466] width 724 height 51
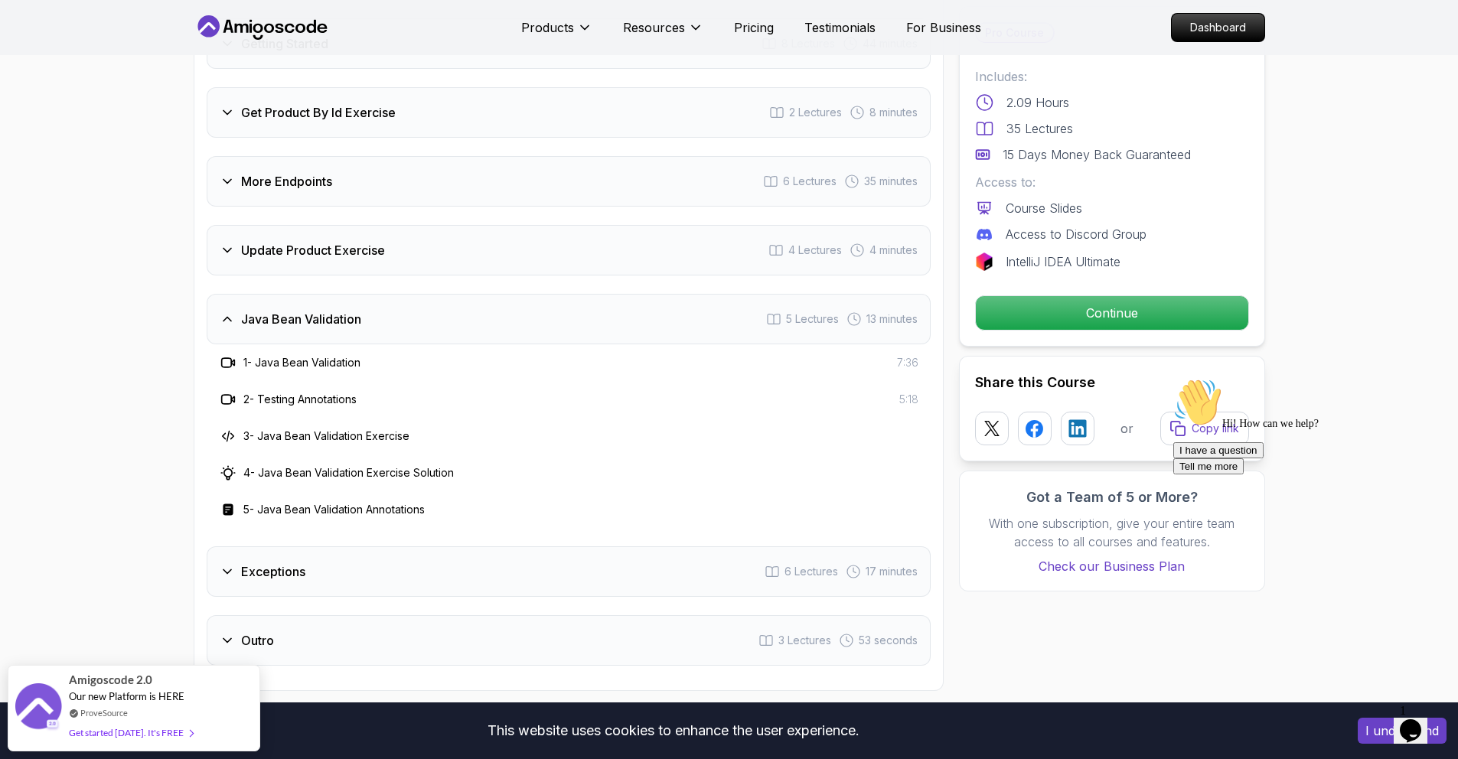
click at [687, 559] on div "Exceptions 6 Lectures 17 minutes" at bounding box center [569, 571] width 724 height 51
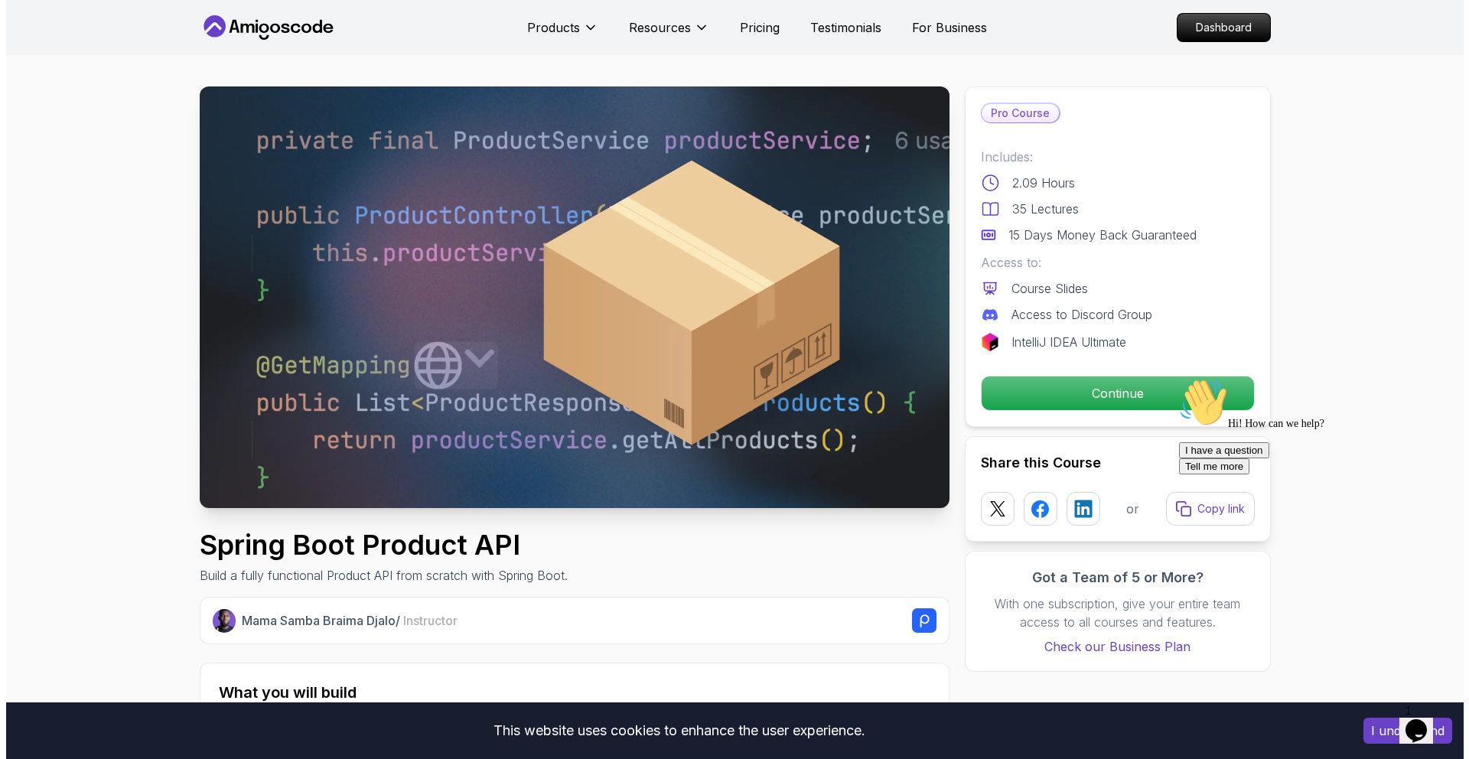
scroll to position [0, 0]
